Goal: Complete application form

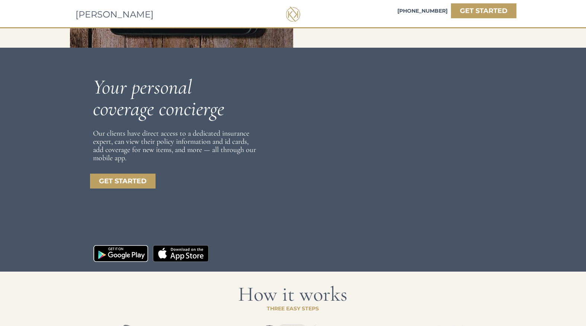
scroll to position [400, 0]
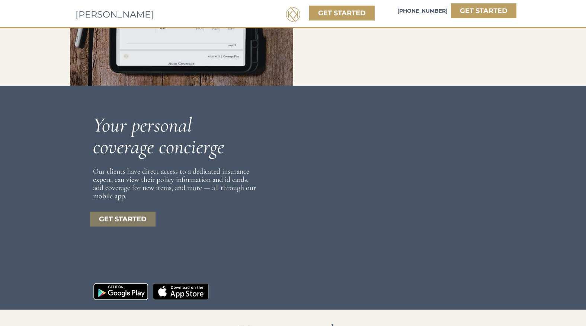
click at [125, 220] on strong "GET STARTED" at bounding box center [123, 219] width 48 height 8
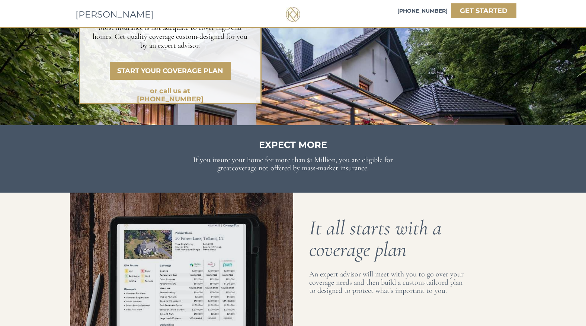
scroll to position [0, 0]
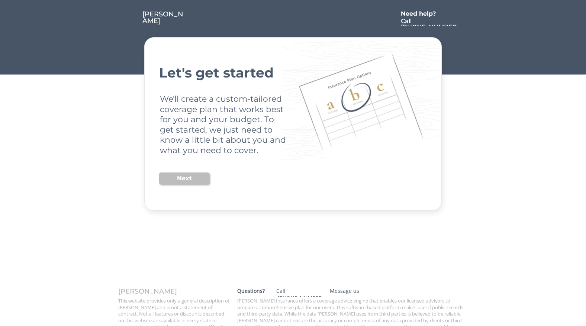
click at [179, 183] on button "Next" at bounding box center [184, 178] width 50 height 12
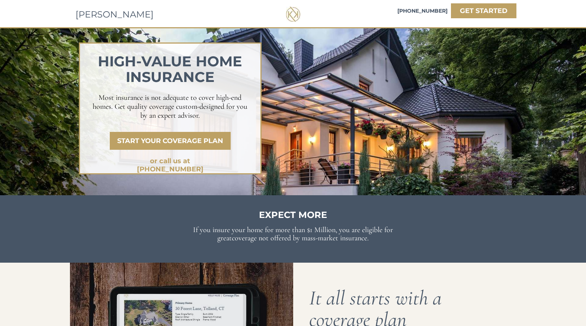
click at [294, 16] on div at bounding box center [293, 14] width 14 height 15
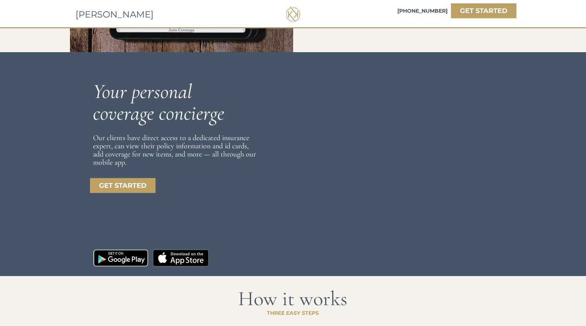
scroll to position [484, 0]
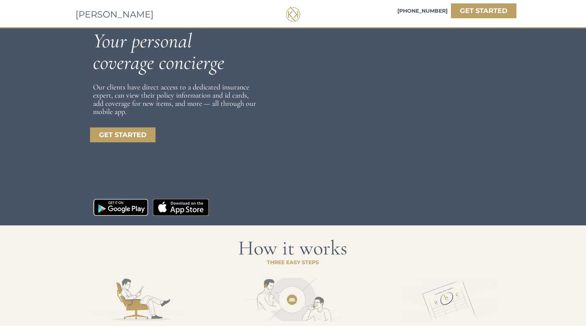
click at [182, 207] on link at bounding box center [181, 207] width 56 height 17
